Goal: Task Accomplishment & Management: Use online tool/utility

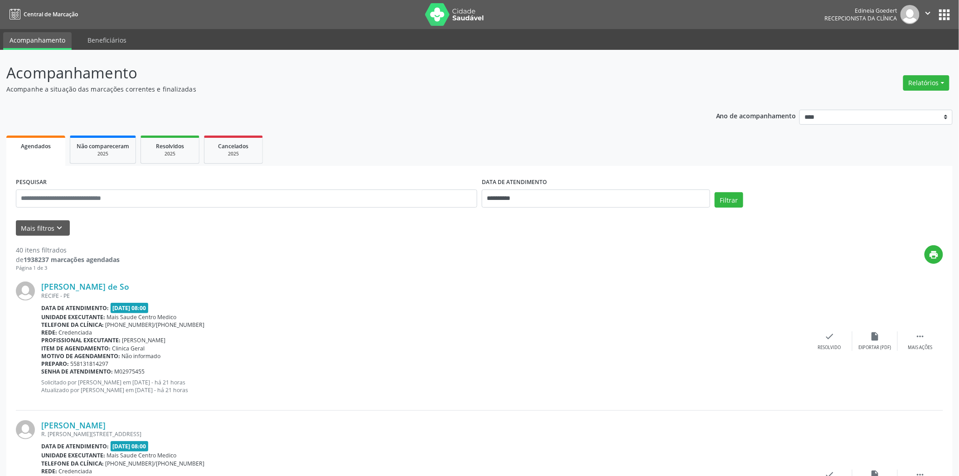
drag, startPoint x: 935, startPoint y: 91, endPoint x: 909, endPoint y: 92, distance: 26.8
click at [935, 91] on div "Relatórios Agendamentos Procedimentos realizados" at bounding box center [926, 83] width 53 height 22
click at [909, 86] on button "Relatórios" at bounding box center [927, 82] width 46 height 15
click at [889, 98] on link "Agendamentos" at bounding box center [900, 102] width 97 height 13
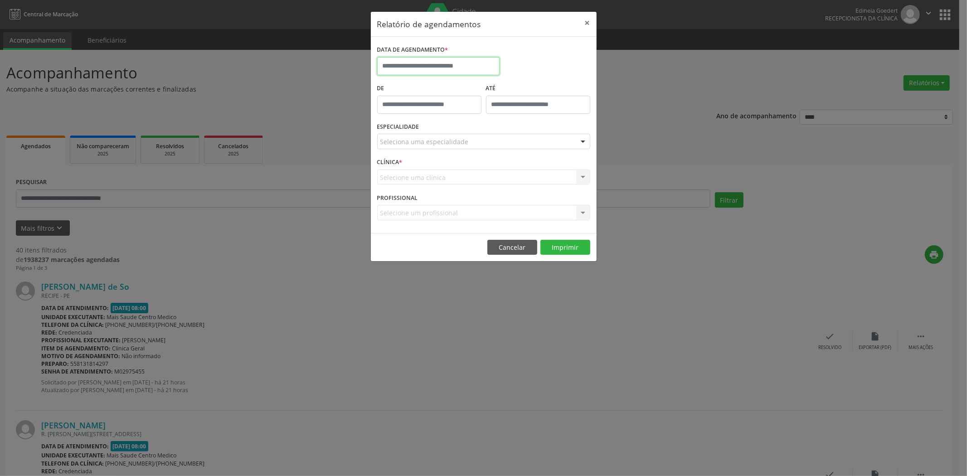
click at [447, 66] on input "text" at bounding box center [438, 66] width 122 height 18
click at [465, 132] on span "9" at bounding box center [467, 132] width 18 height 18
type input "**********"
click at [465, 132] on span "9" at bounding box center [467, 132] width 18 height 18
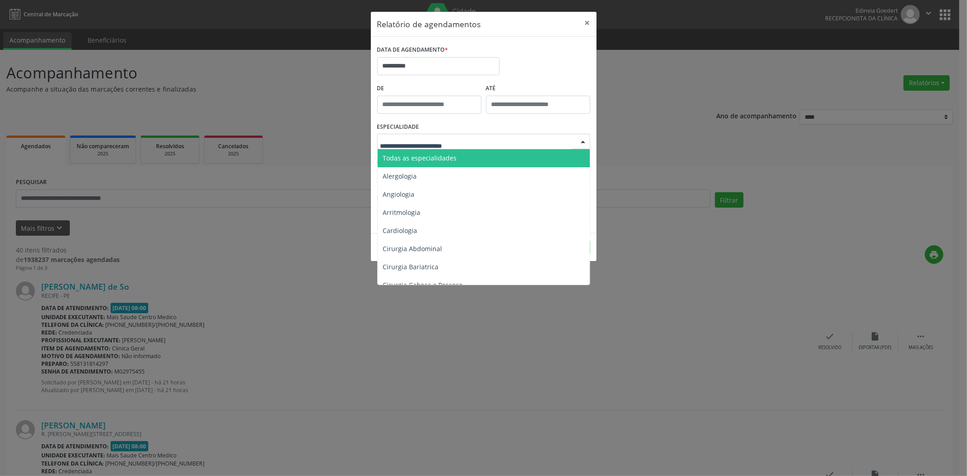
click at [450, 154] on span "Todas as especialidades" at bounding box center [420, 158] width 74 height 9
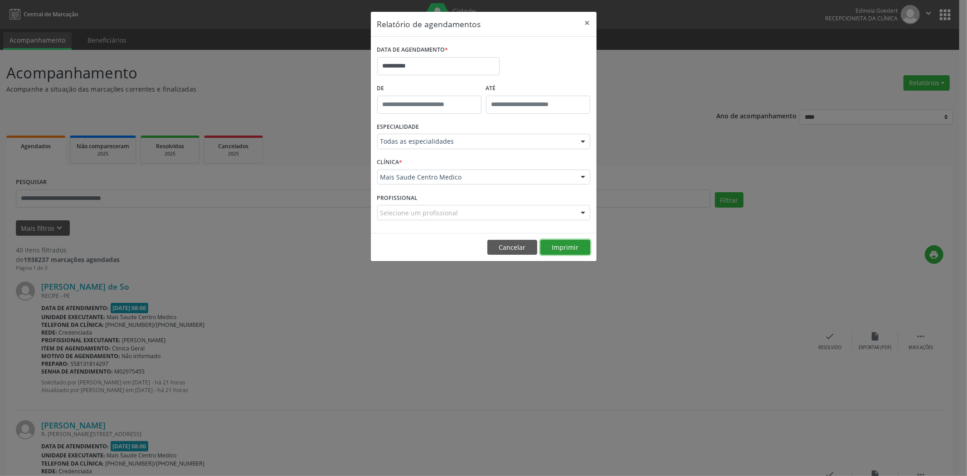
click at [564, 252] on button "Imprimir" at bounding box center [565, 247] width 50 height 15
